Goal: Information Seeking & Learning: Learn about a topic

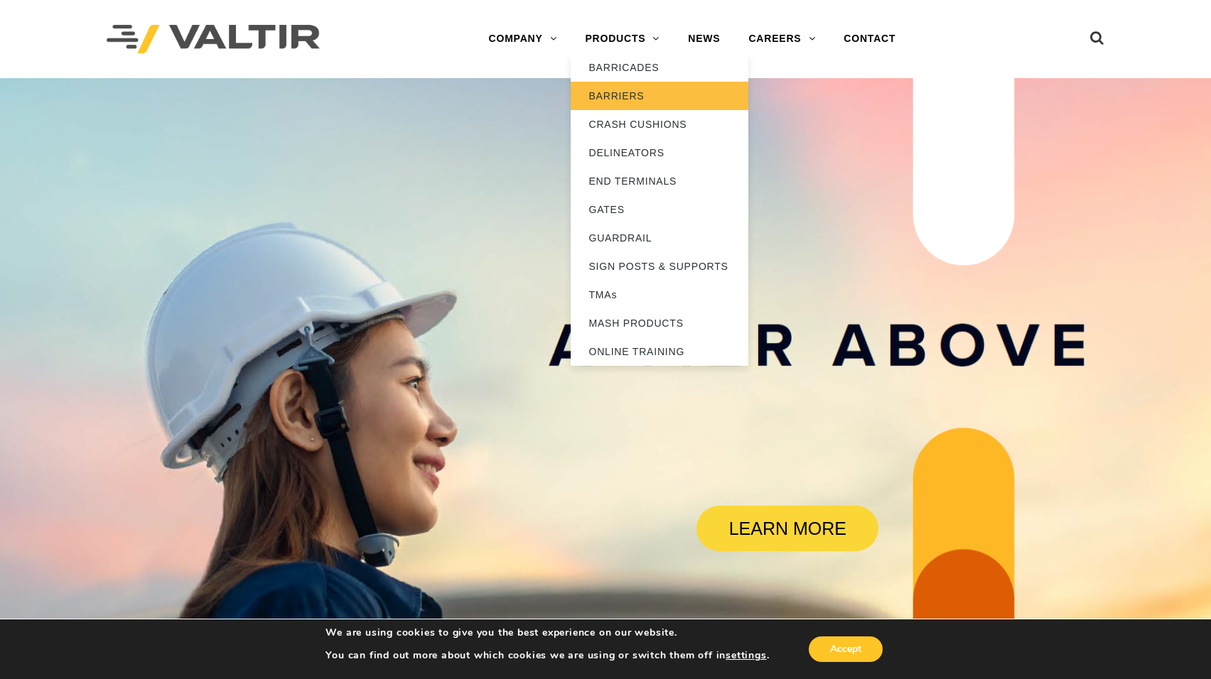
click at [626, 91] on link "BARRIERS" at bounding box center [660, 96] width 178 height 28
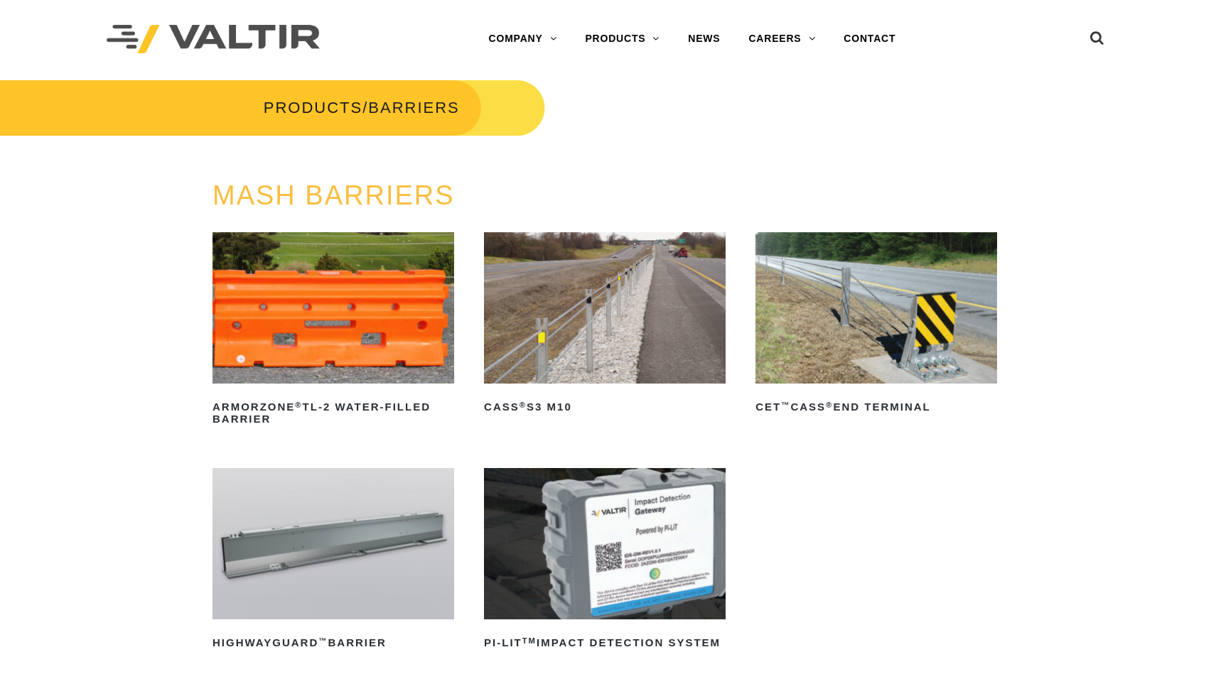
click at [850, 317] on img at bounding box center [876, 307] width 242 height 151
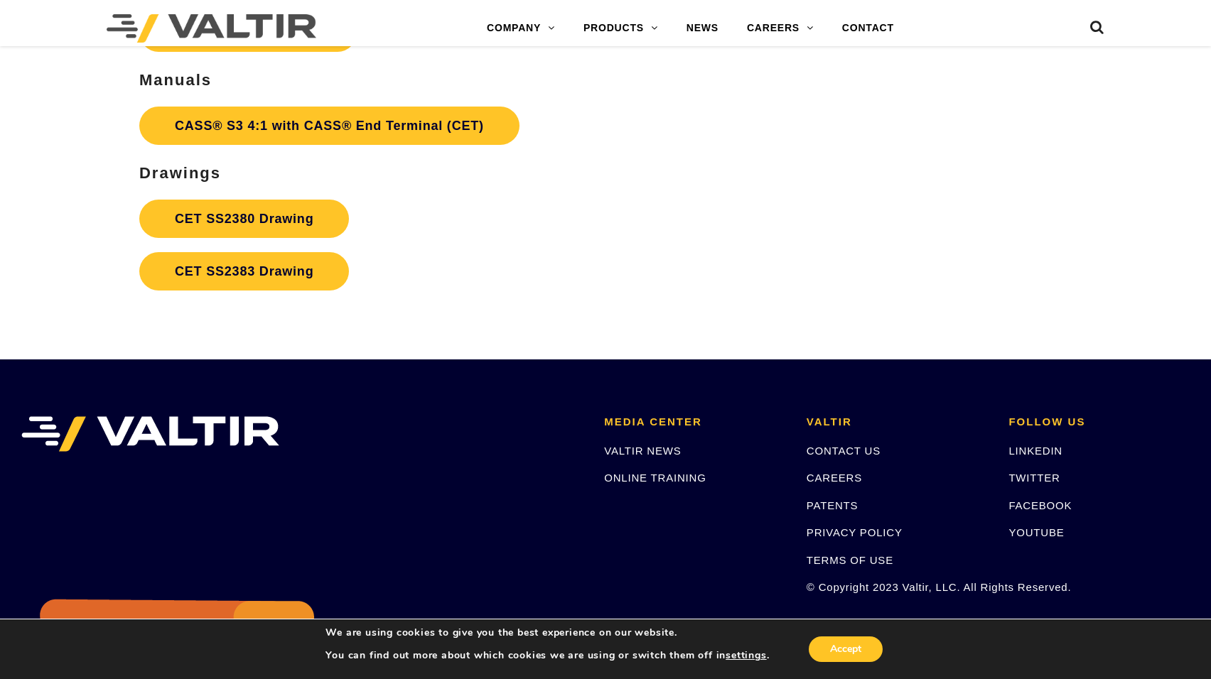
scroll to position [4442, 0]
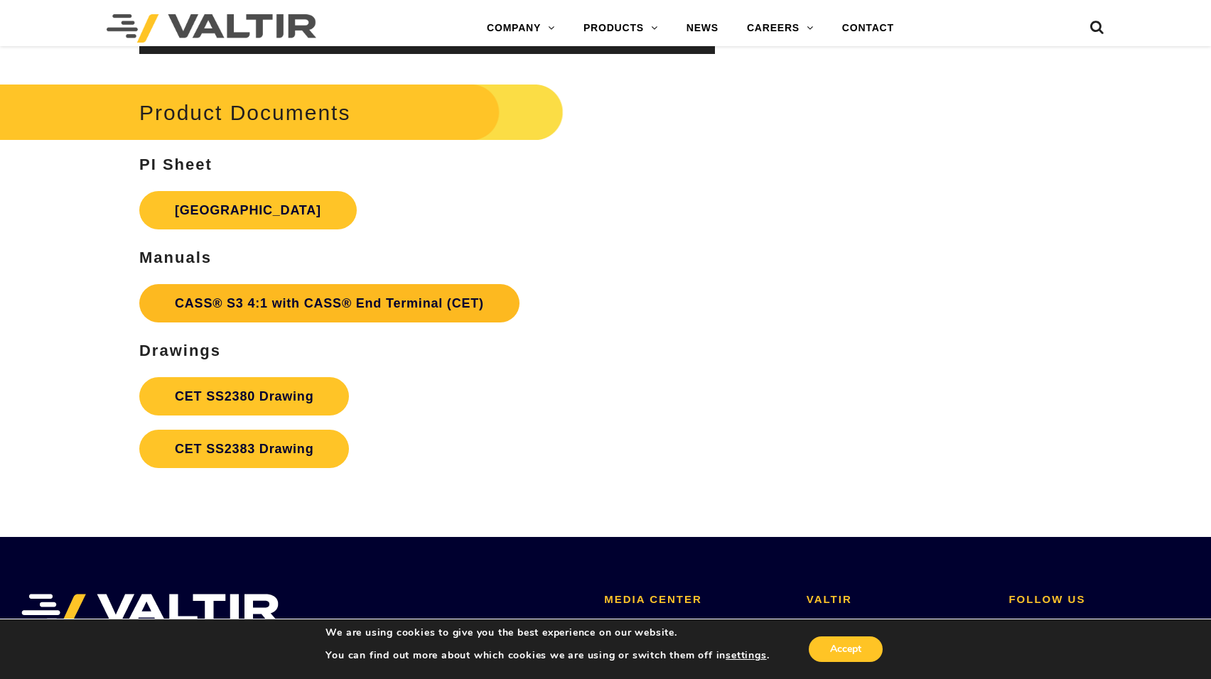
click at [216, 308] on link "CASS® S3 4:1 with CASS® End Terminal (CET)" at bounding box center [329, 303] width 380 height 38
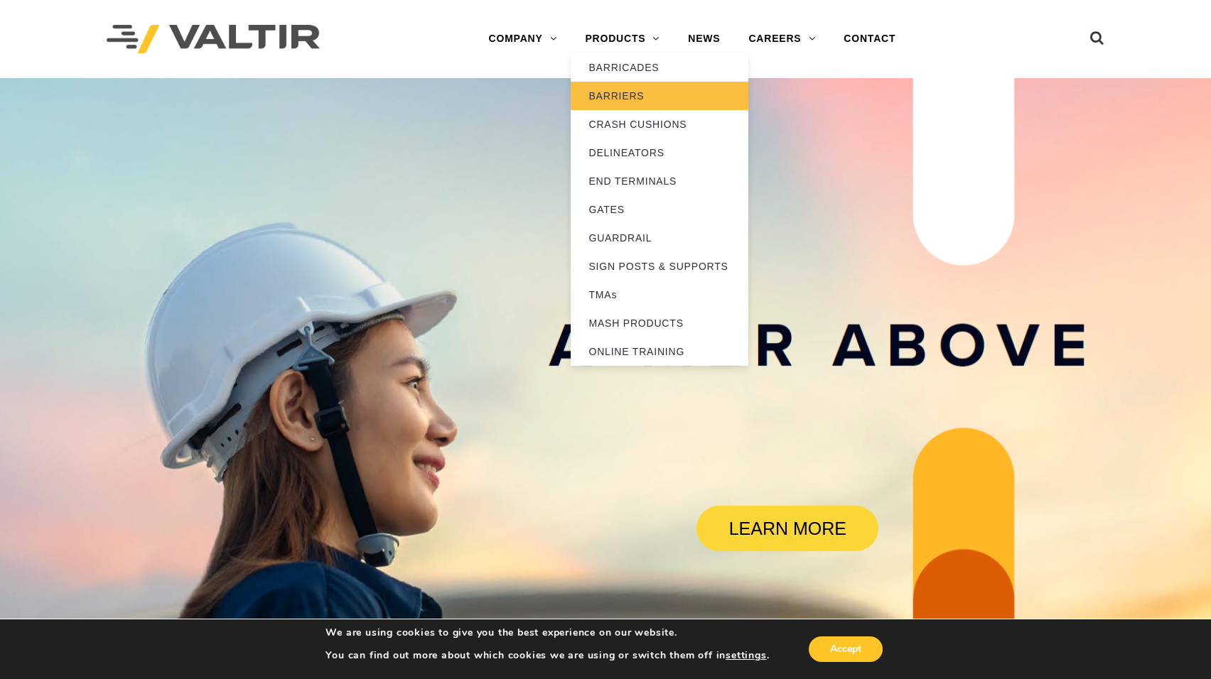
click at [616, 97] on link "BARRIERS" at bounding box center [660, 96] width 178 height 28
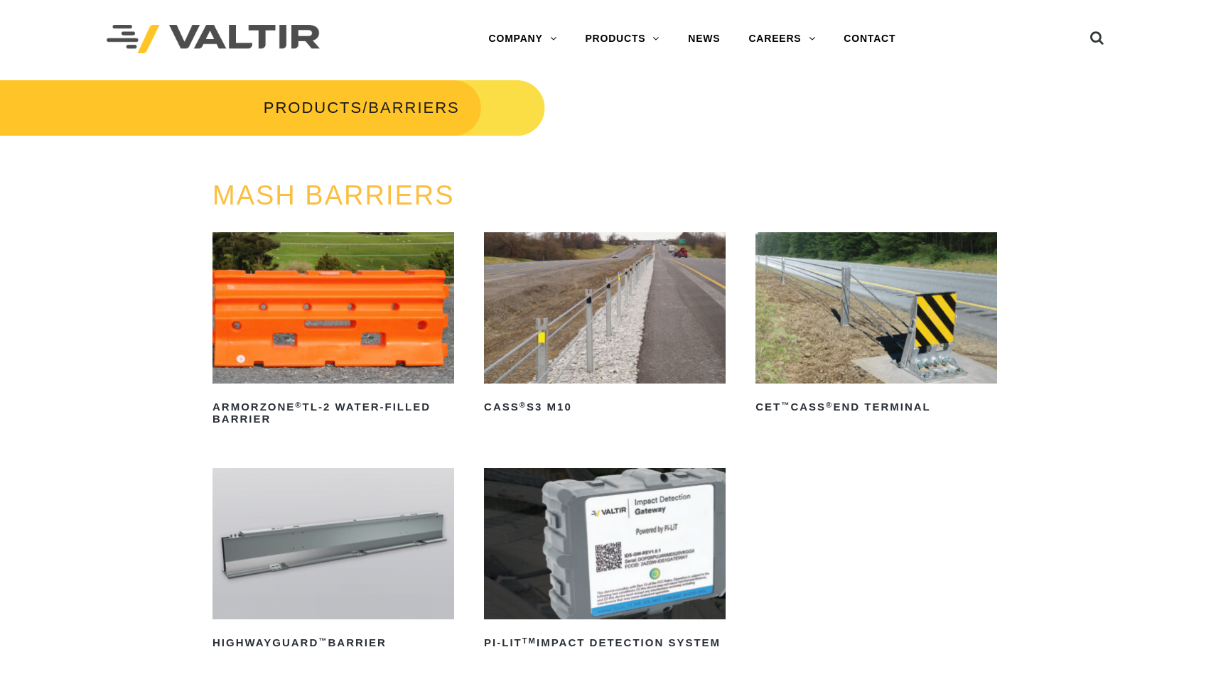
click at [918, 313] on img at bounding box center [876, 307] width 242 height 151
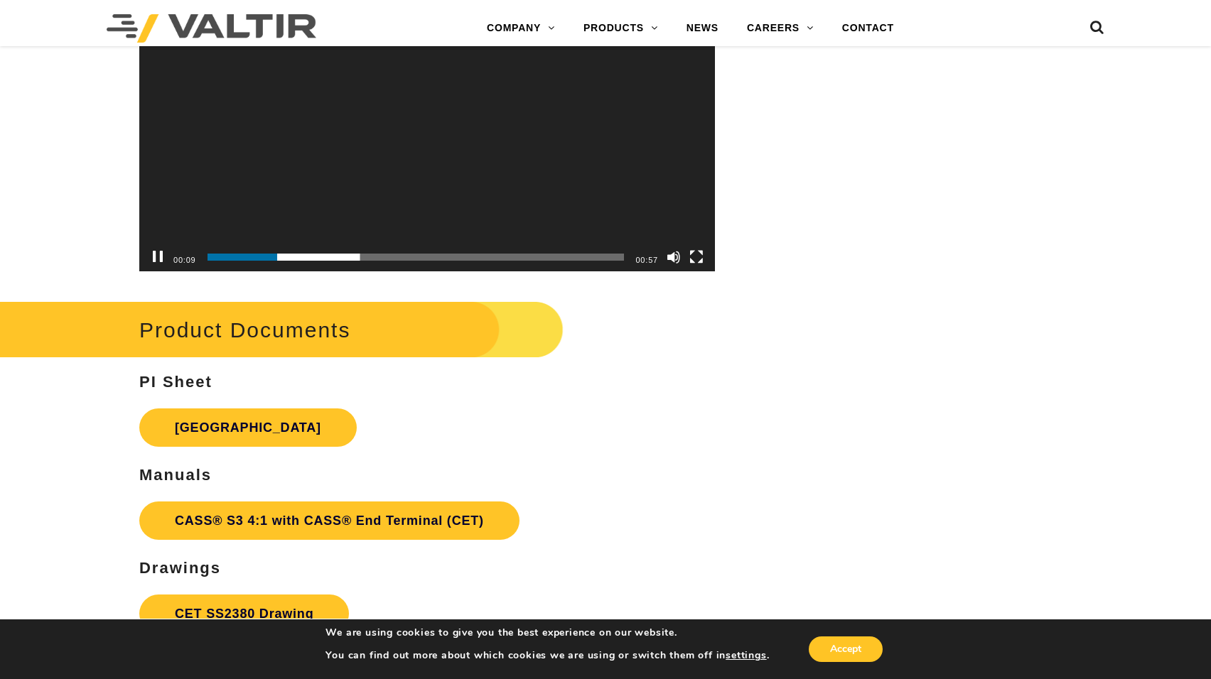
scroll to position [4442, 0]
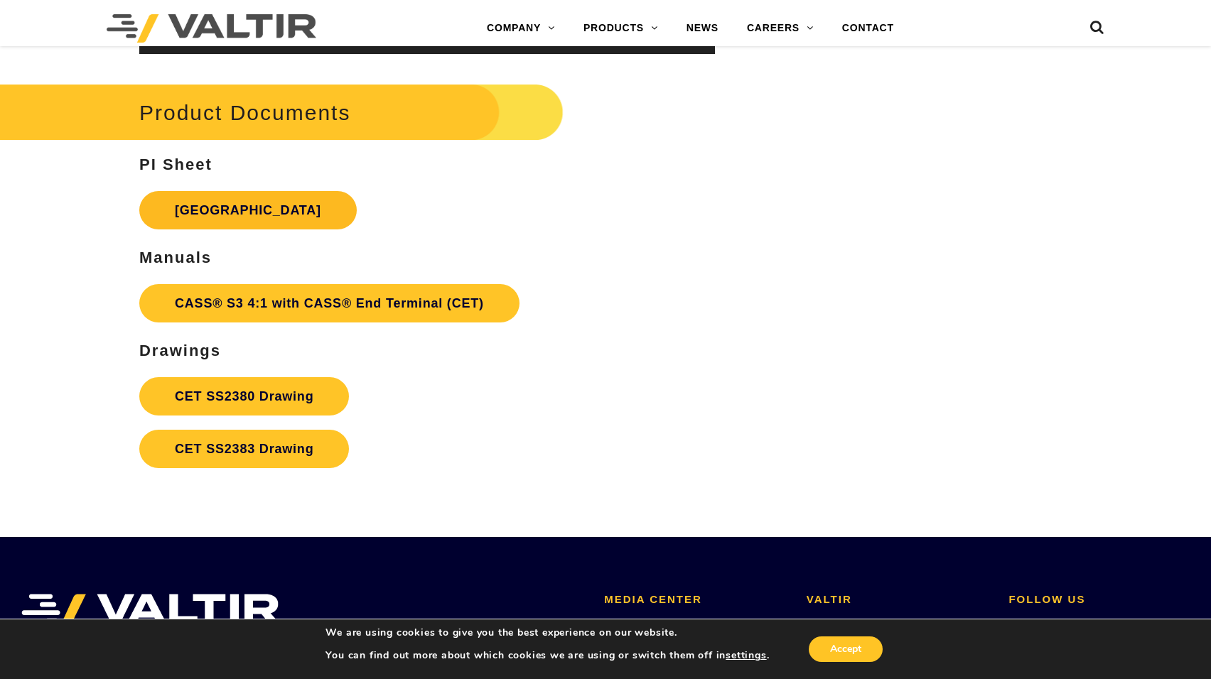
click at [201, 192] on link "CET End Terminal" at bounding box center [247, 210] width 217 height 38
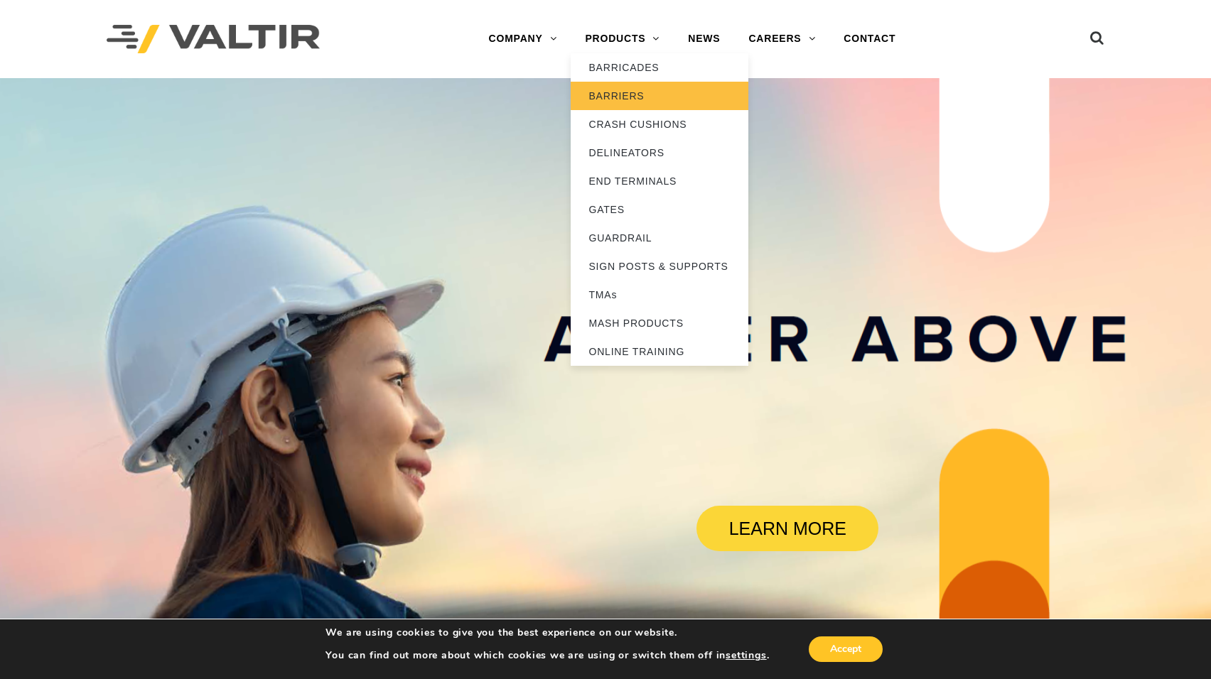
click at [638, 93] on link "BARRIERS" at bounding box center [660, 96] width 178 height 28
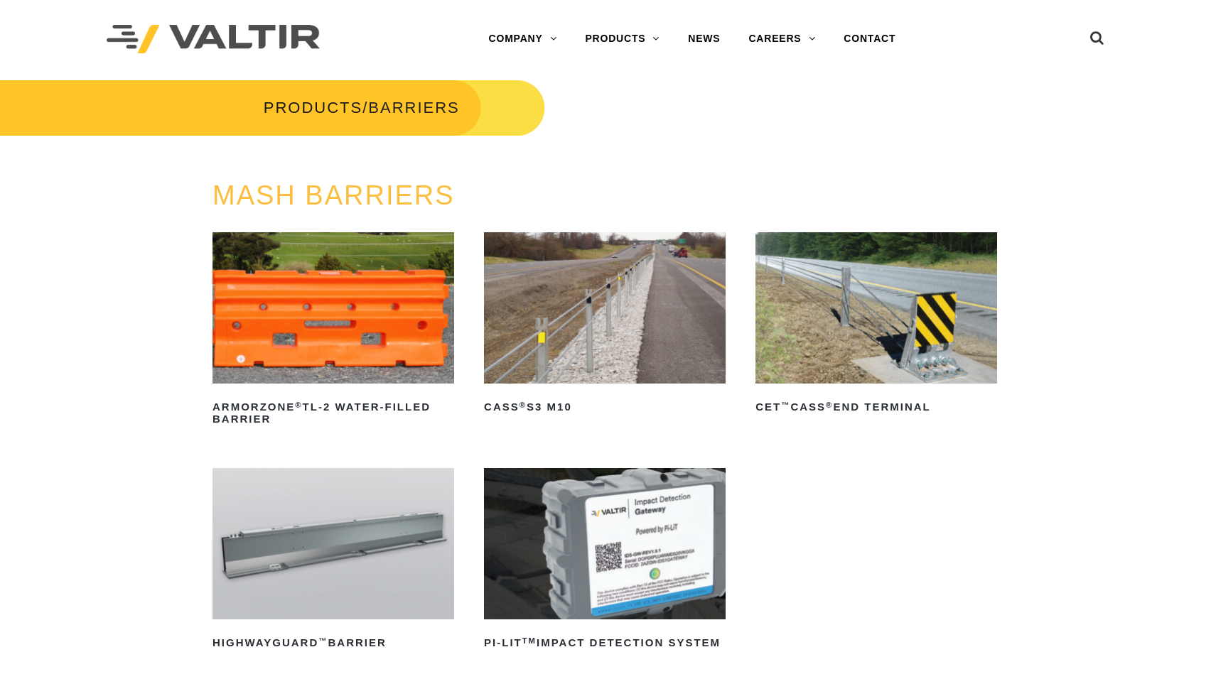
click at [945, 276] on img at bounding box center [876, 307] width 242 height 151
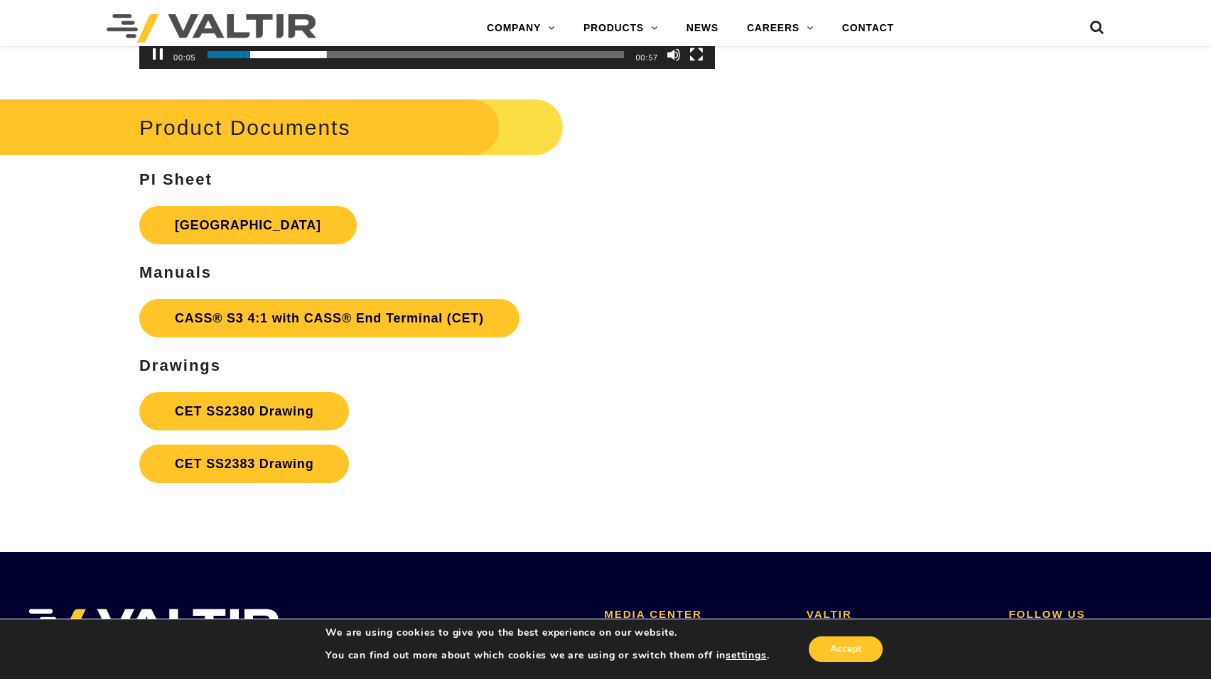
scroll to position [4547, 0]
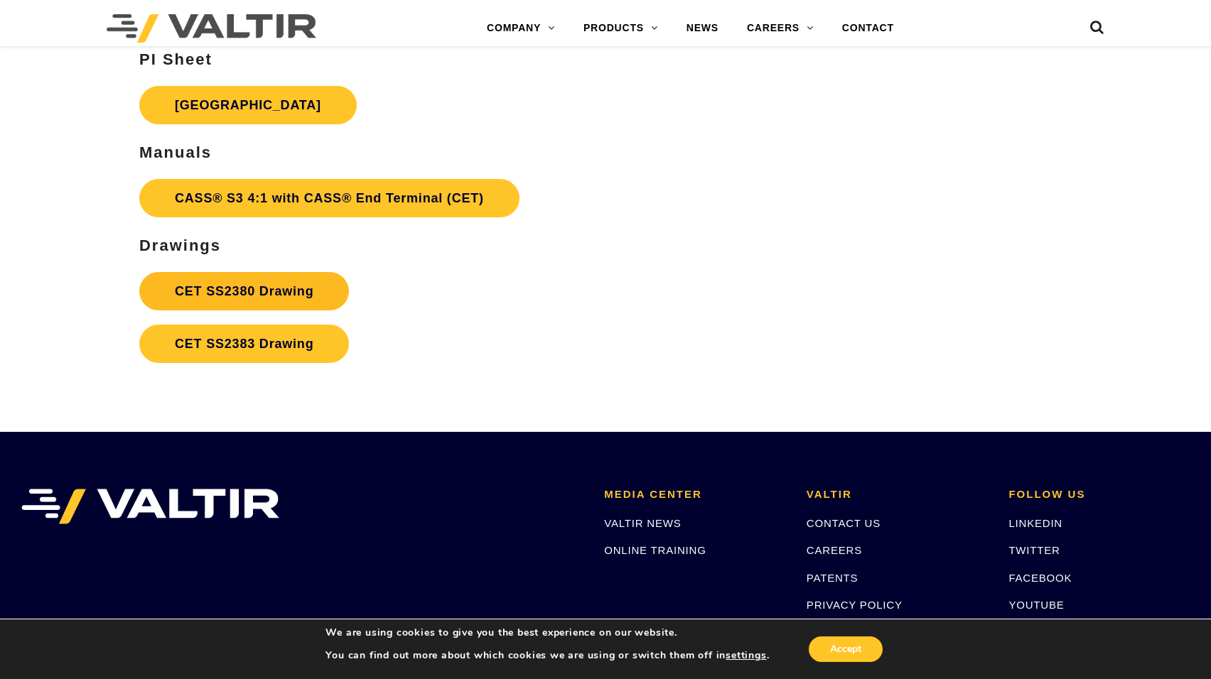
click at [242, 287] on link "CET SS2380 Drawing" at bounding box center [244, 291] width 210 height 38
